Goal: Transaction & Acquisition: Purchase product/service

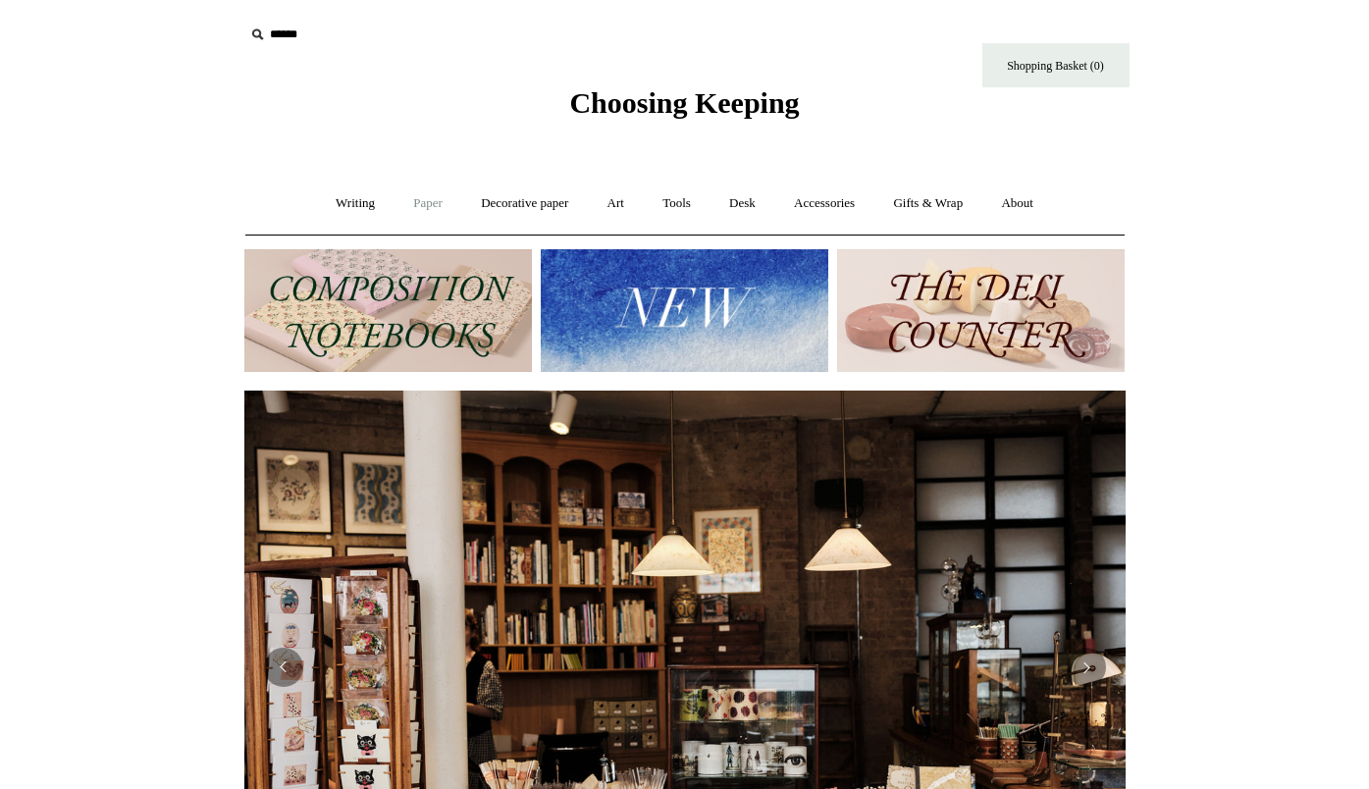
click at [421, 202] on link "Paper +" at bounding box center [427, 204] width 65 height 52
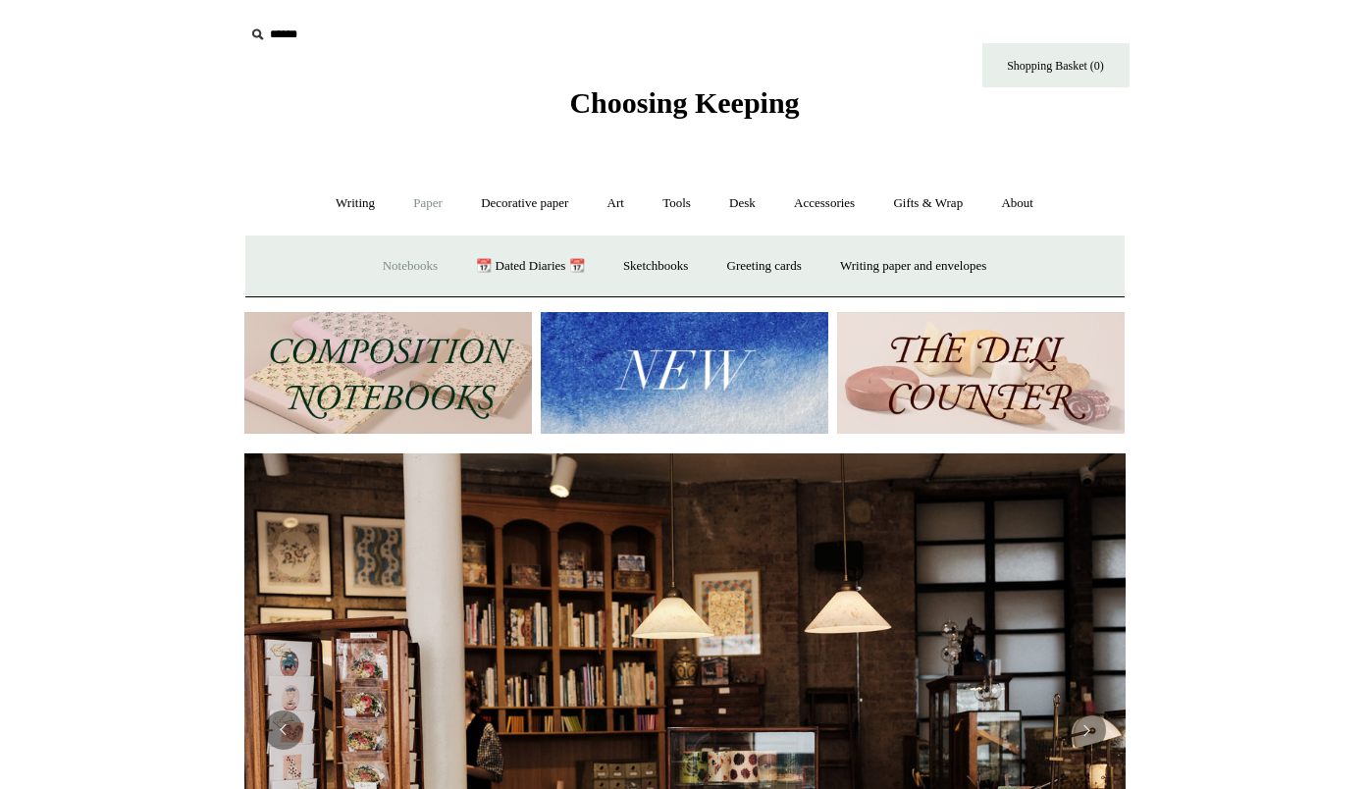
click at [416, 274] on link "Notebooks +" at bounding box center [410, 266] width 90 height 52
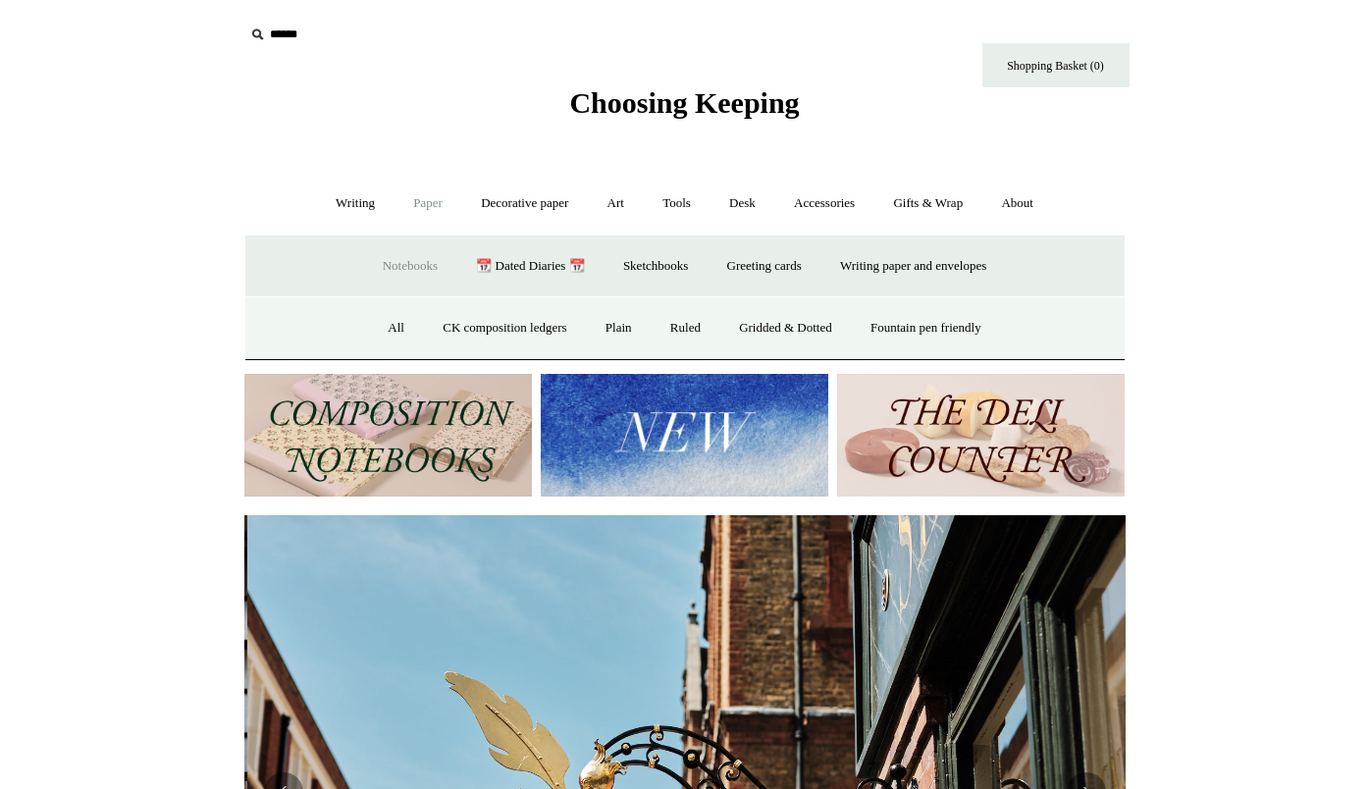
scroll to position [0, 881]
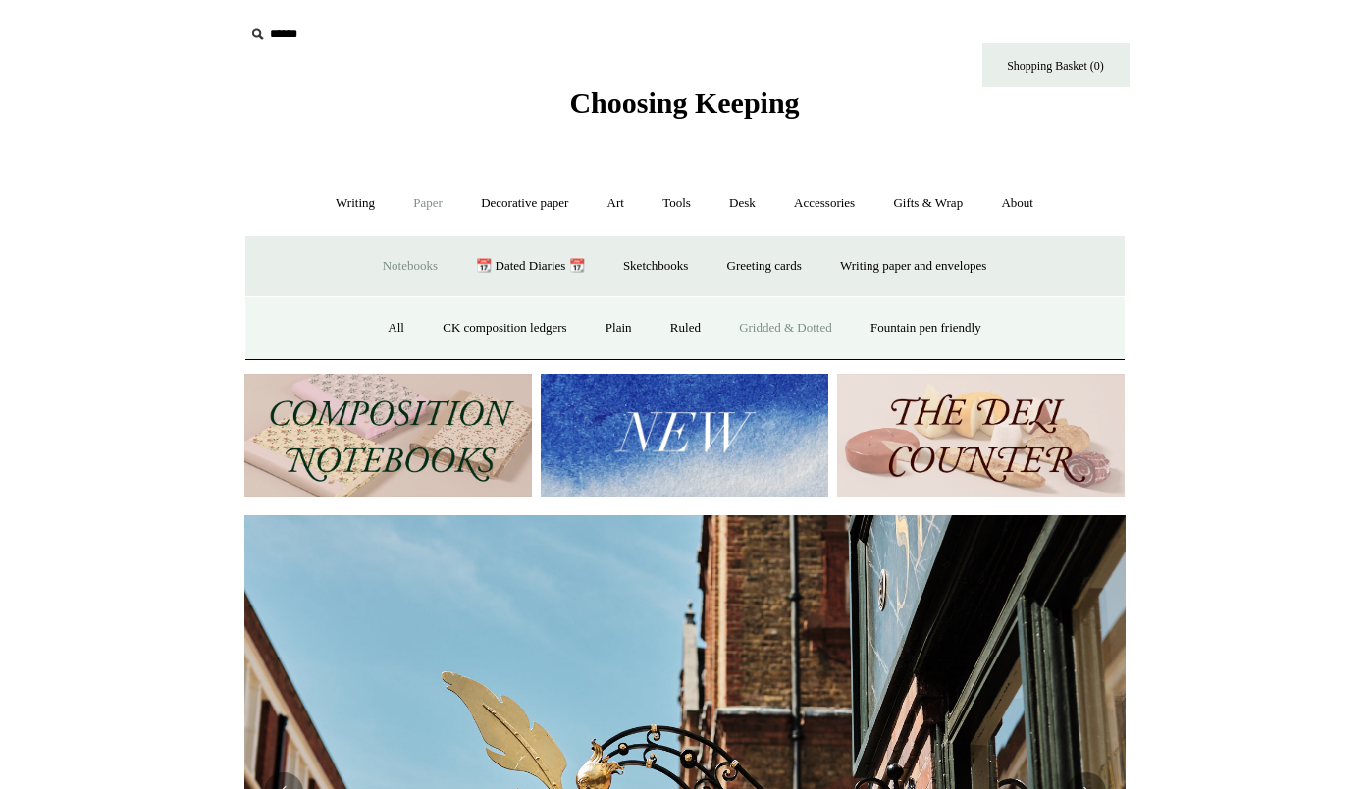
click at [811, 332] on link "Gridded & Dotted" at bounding box center [785, 328] width 129 height 52
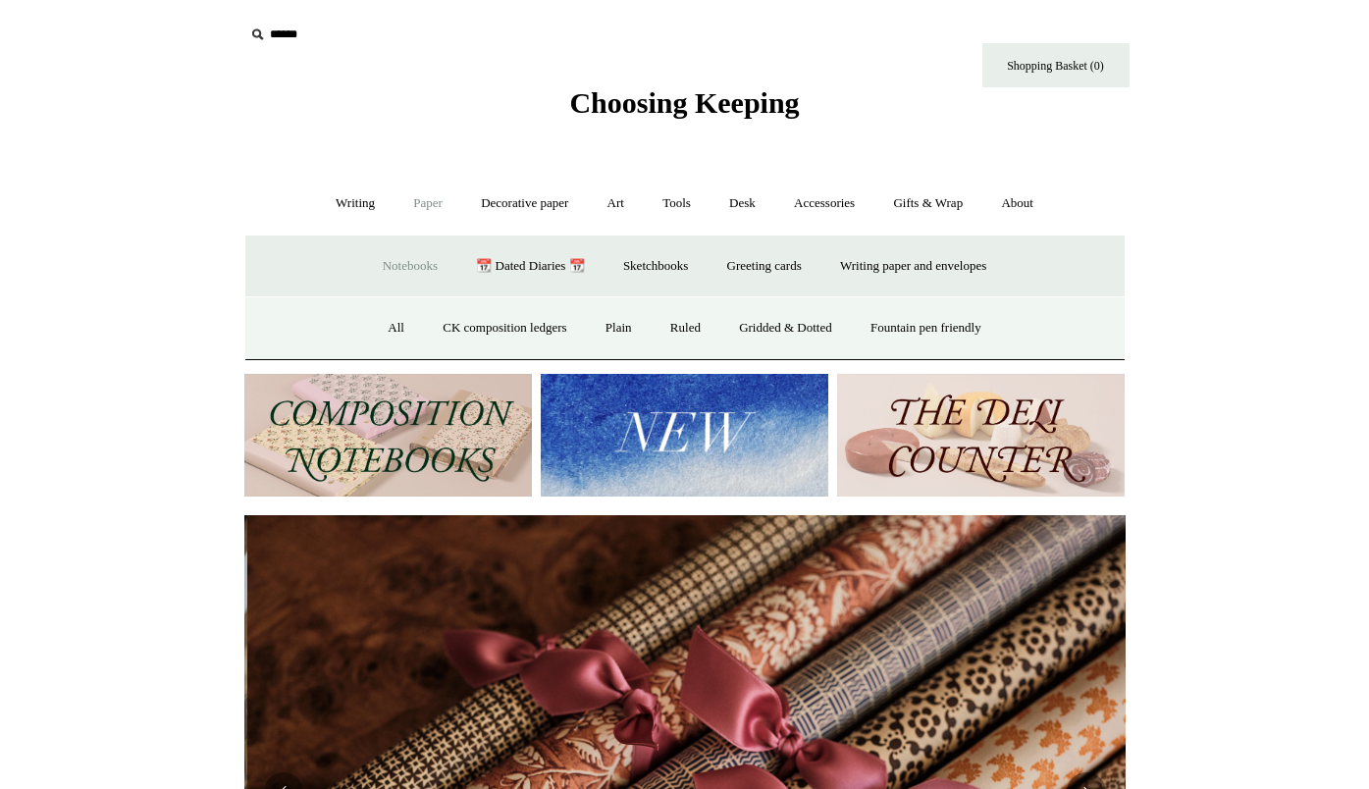
scroll to position [0, 1762]
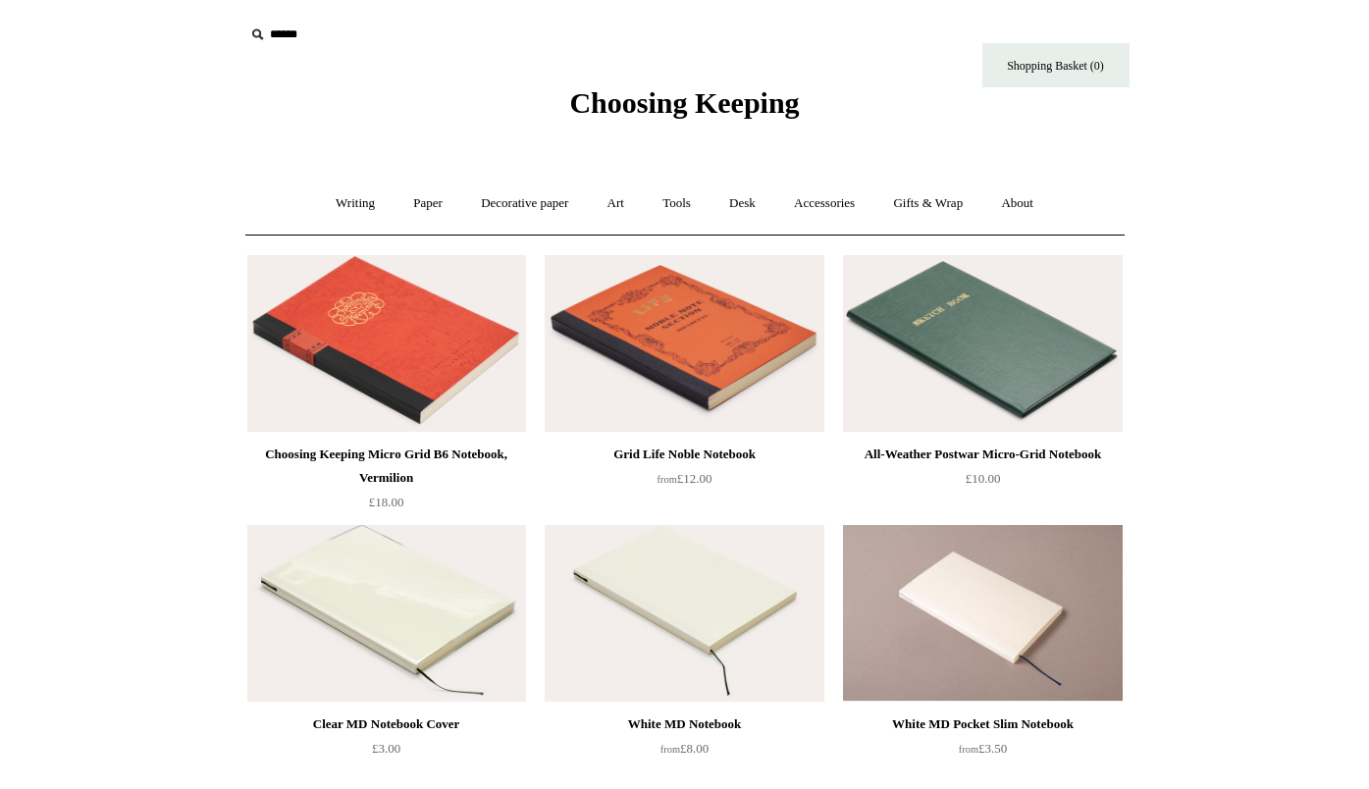
click at [715, 367] on img at bounding box center [684, 343] width 279 height 177
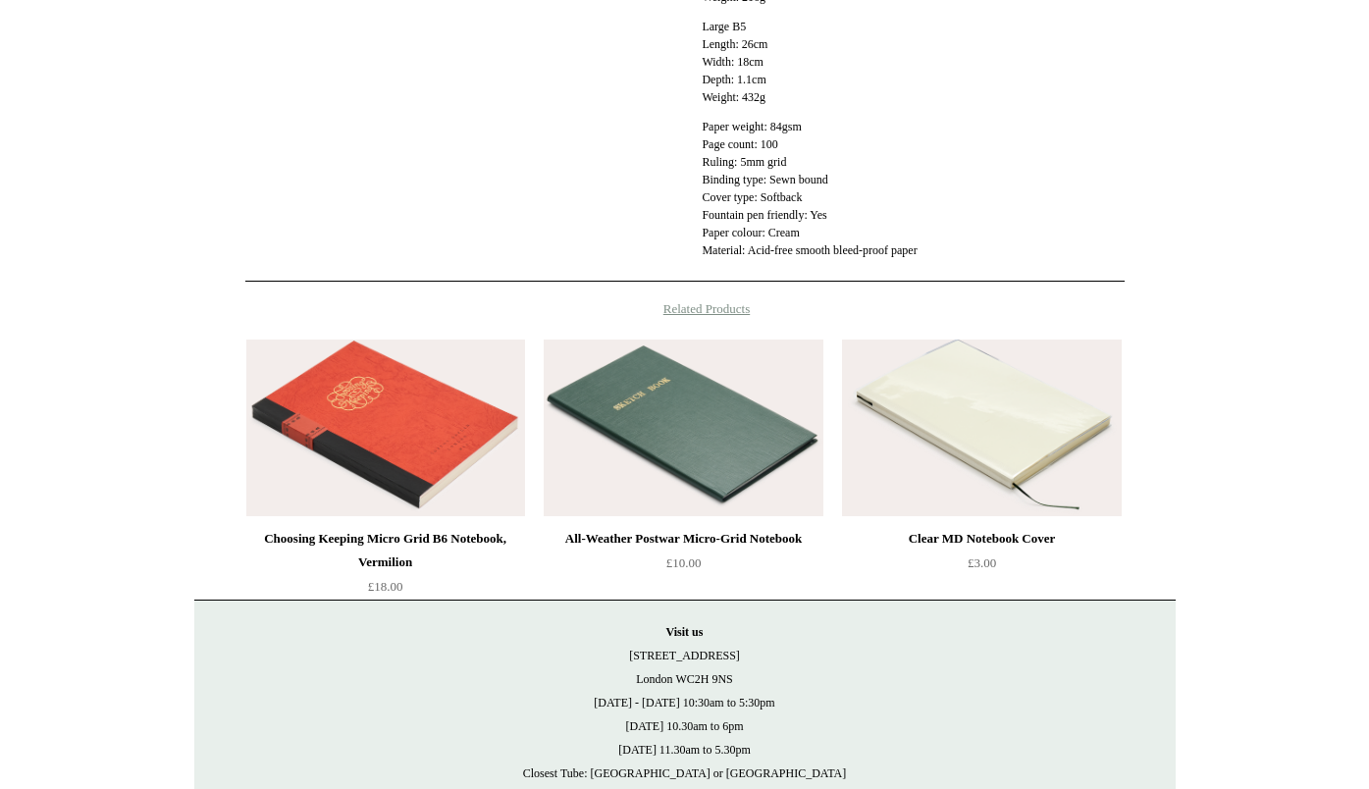
scroll to position [851, 0]
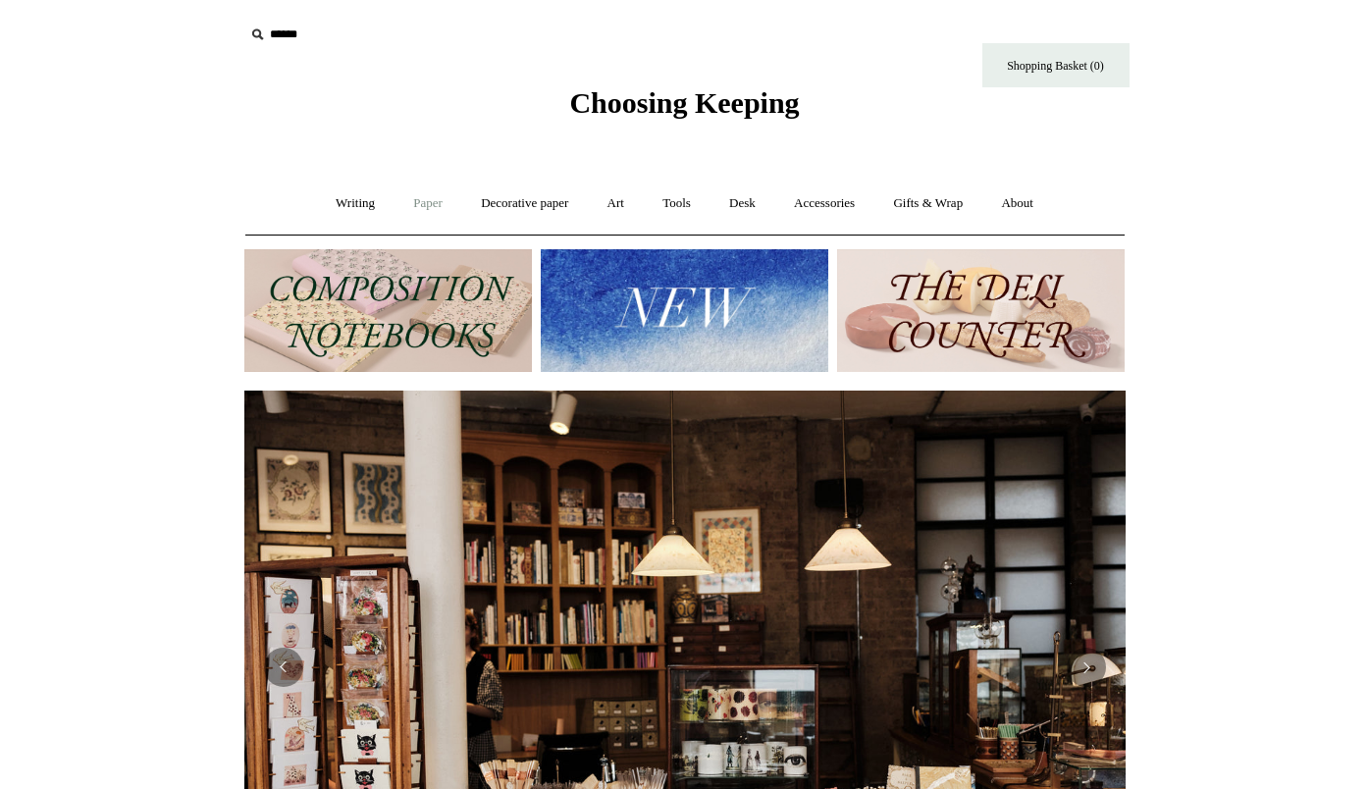
click at [406, 207] on link "Paper +" at bounding box center [427, 204] width 65 height 52
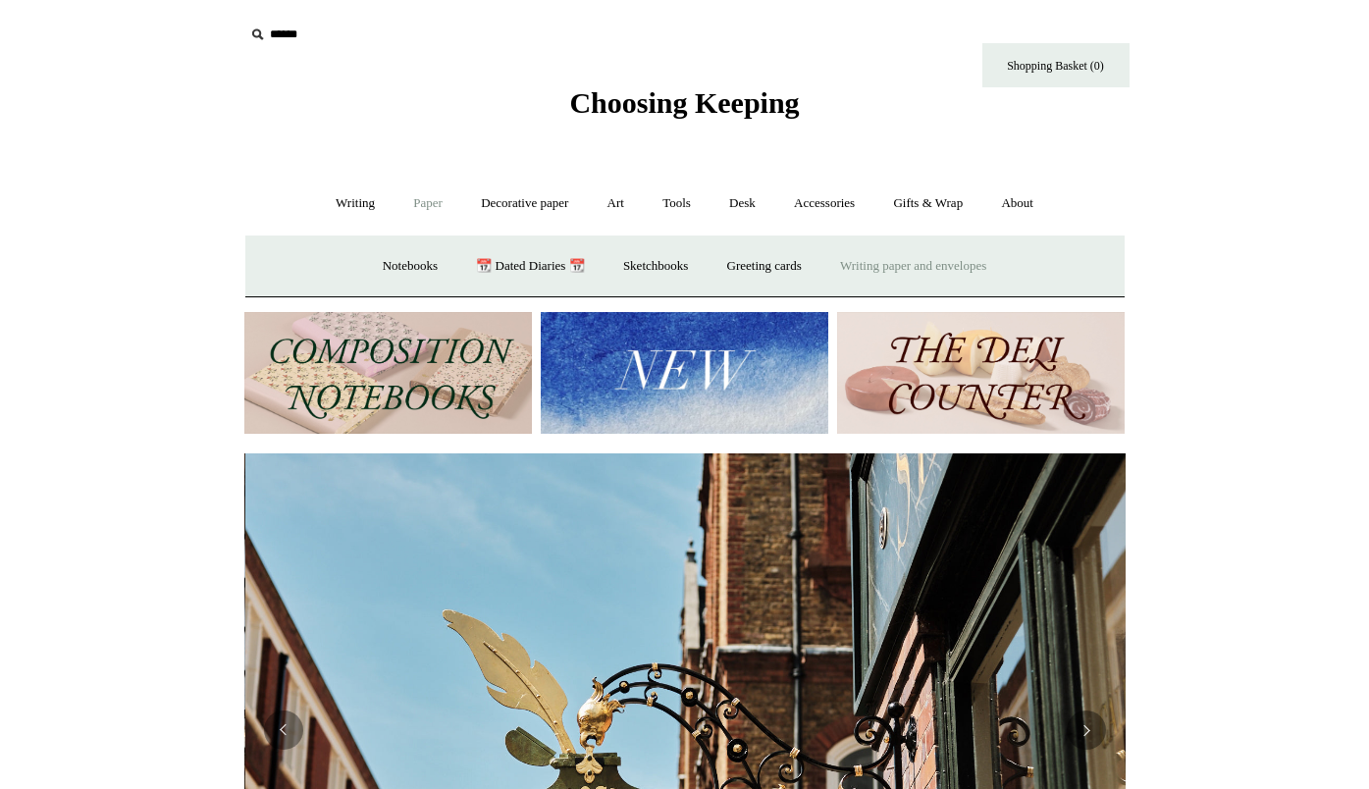
scroll to position [0, 881]
click at [950, 274] on link "Writing paper and envelopes +" at bounding box center [913, 266] width 182 height 52
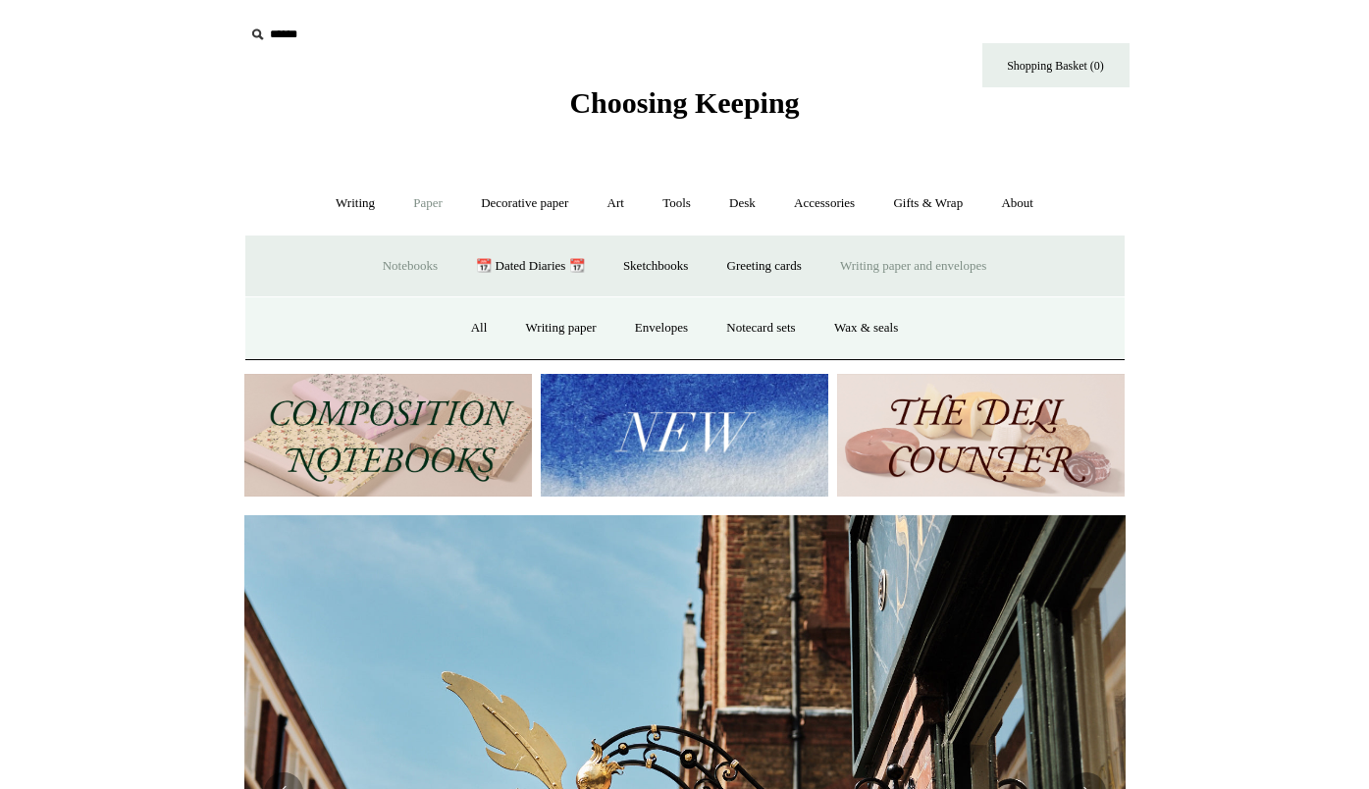
click at [373, 270] on link "Notebooks +" at bounding box center [410, 266] width 90 height 52
click at [372, 331] on link "All" at bounding box center [396, 328] width 52 height 52
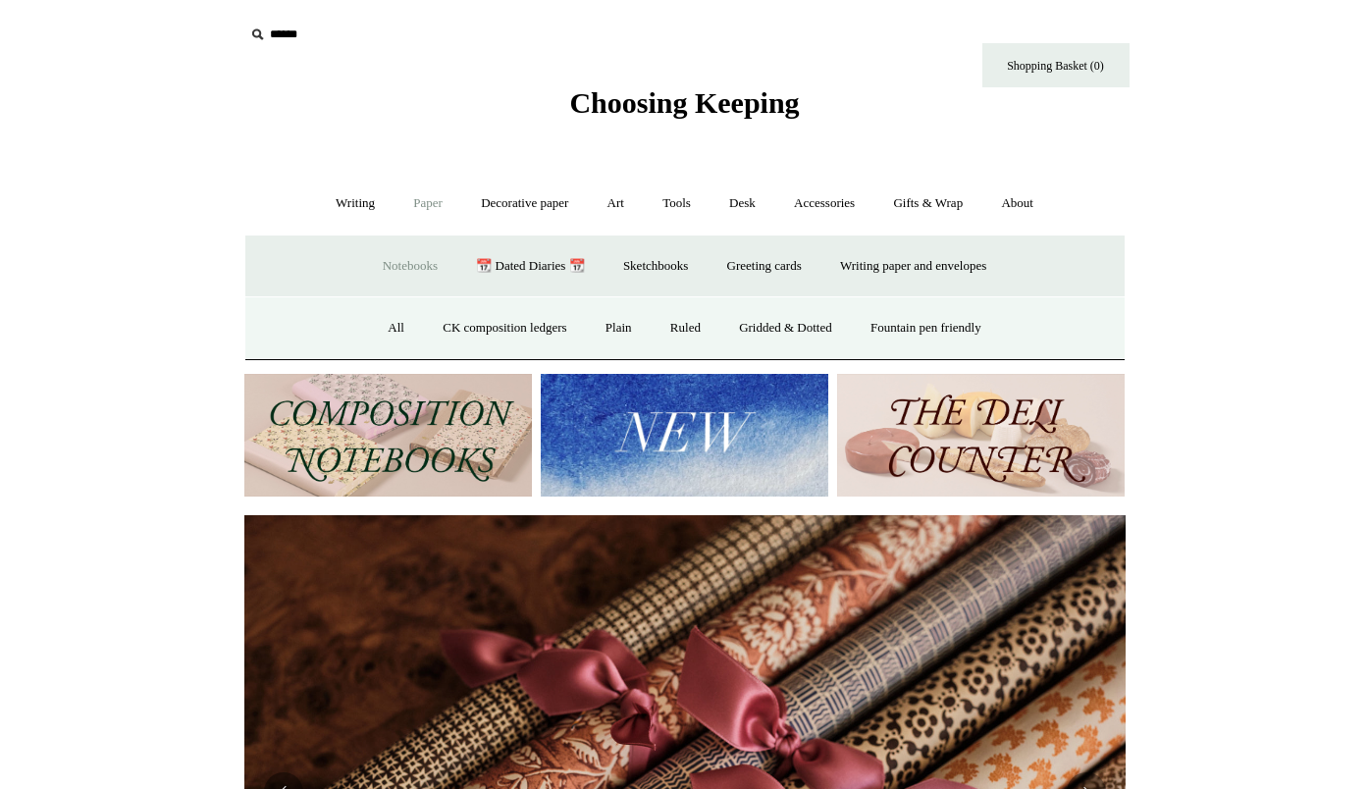
scroll to position [0, 1762]
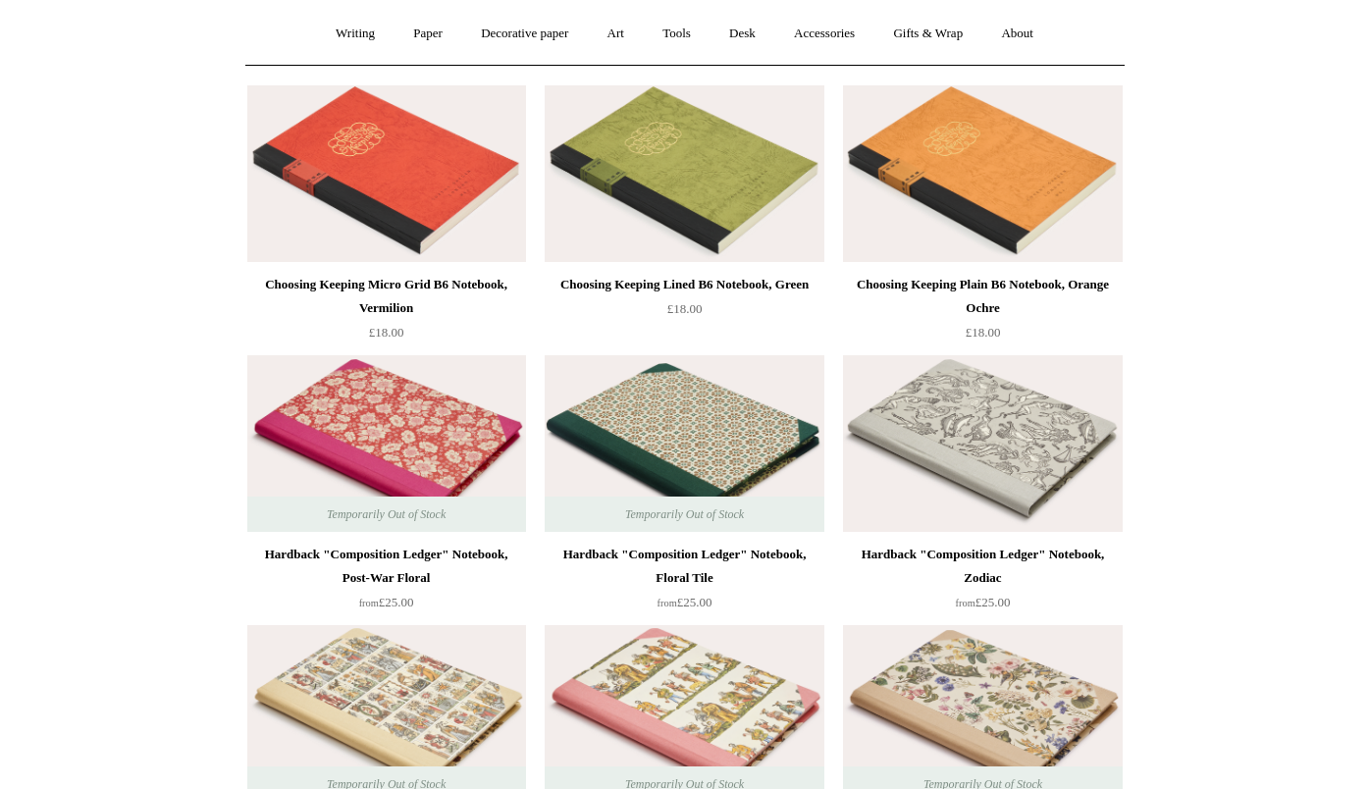
scroll to position [181, 0]
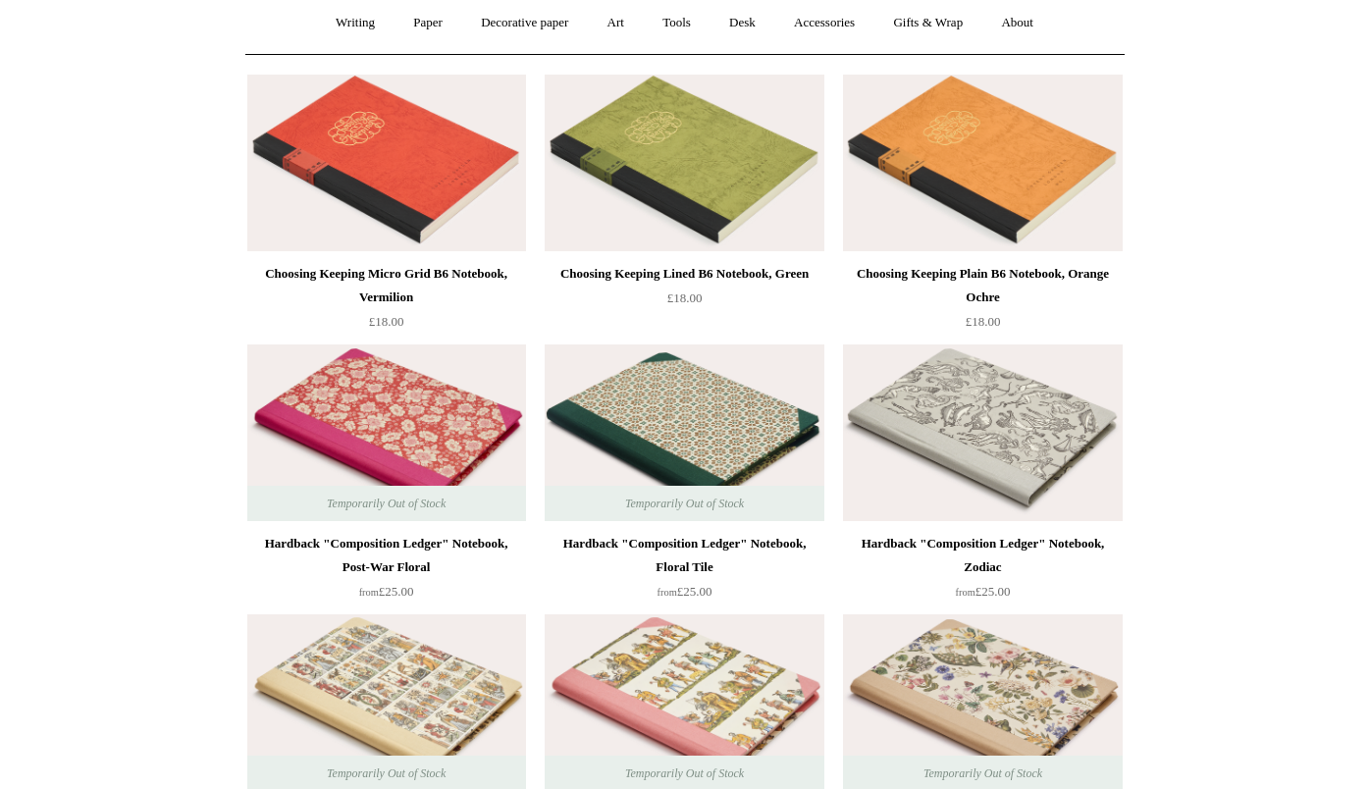
click at [431, 435] on img at bounding box center [386, 432] width 279 height 177
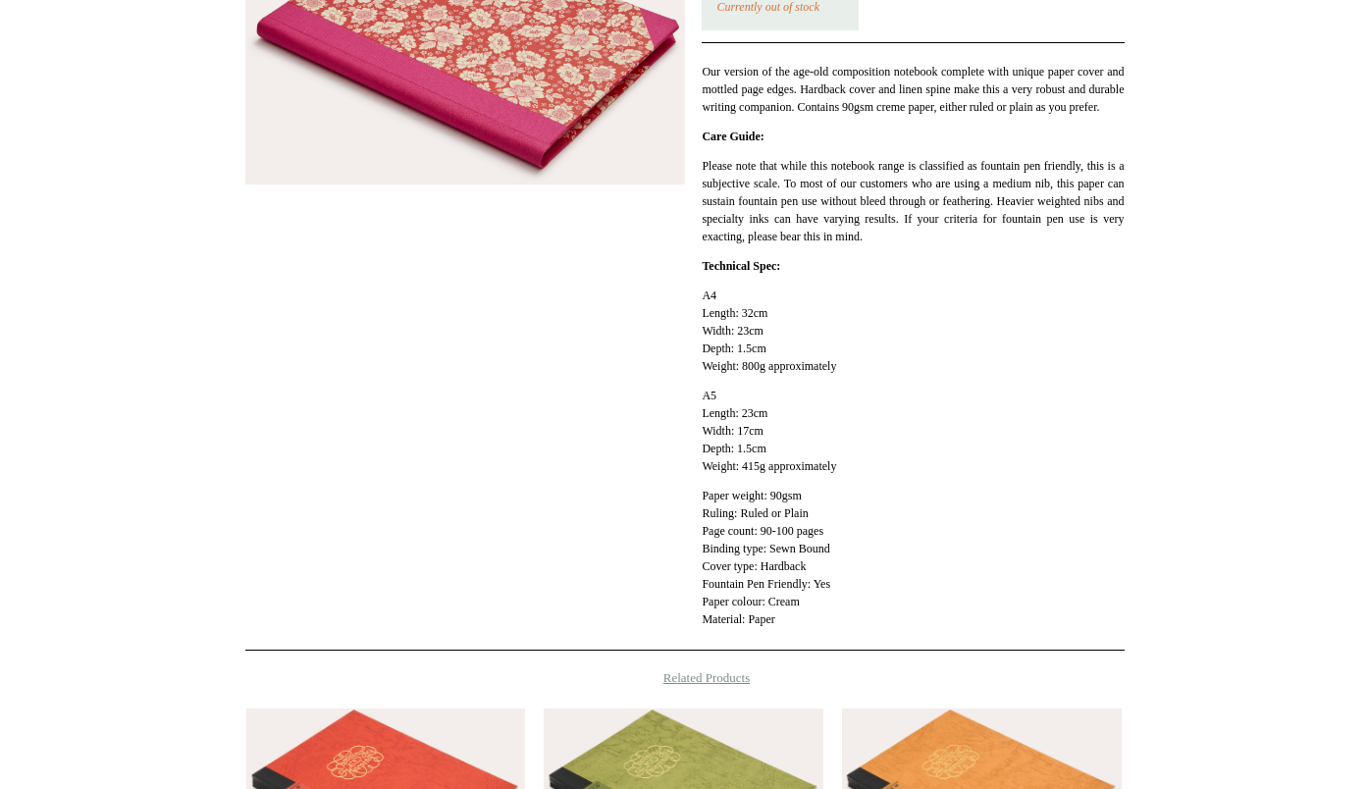
scroll to position [884, 0]
